Goal: Find specific page/section: Find specific page/section

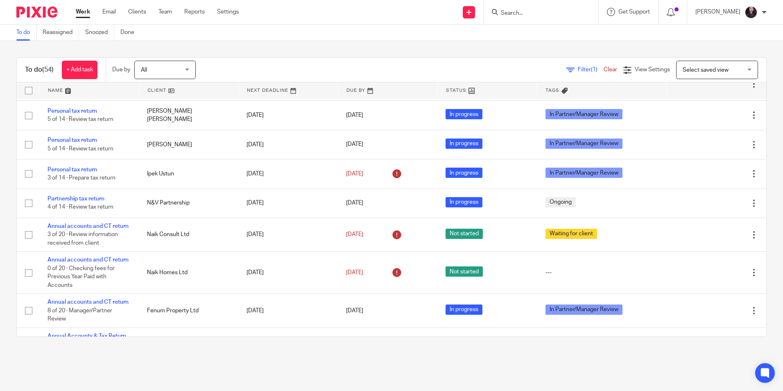
scroll to position [1474, 0]
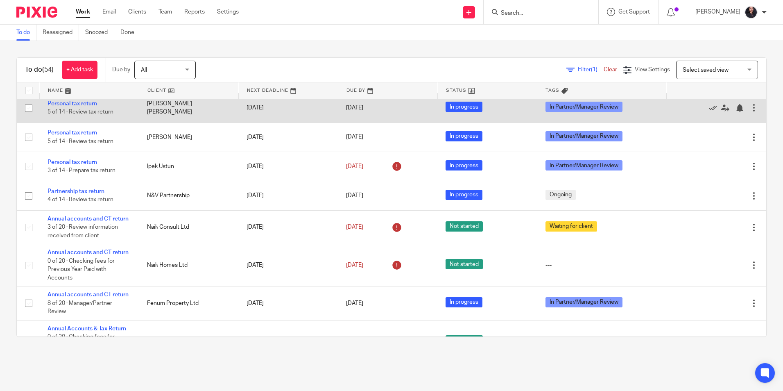
click at [75, 106] on link "Personal tax return" at bounding box center [72, 104] width 50 height 6
